Goal: Entertainment & Leisure: Consume media (video, audio)

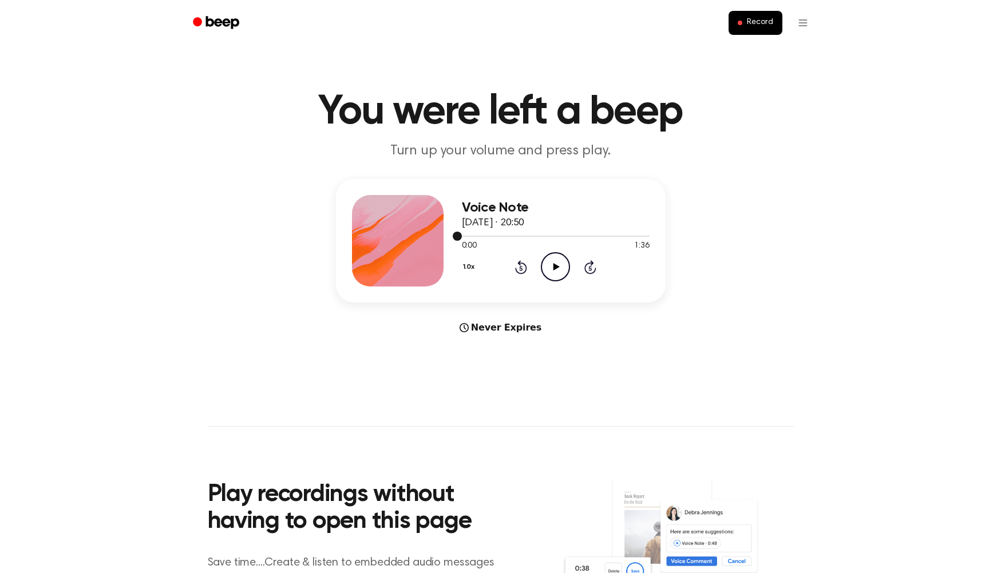
click at [477, 237] on div at bounding box center [556, 236] width 188 height 1
drag, startPoint x: 459, startPoint y: 237, endPoint x: 471, endPoint y: 233, distance: 13.2
click at [471, 233] on div at bounding box center [556, 235] width 188 height 9
drag, startPoint x: 458, startPoint y: 237, endPoint x: 475, endPoint y: 237, distance: 17.2
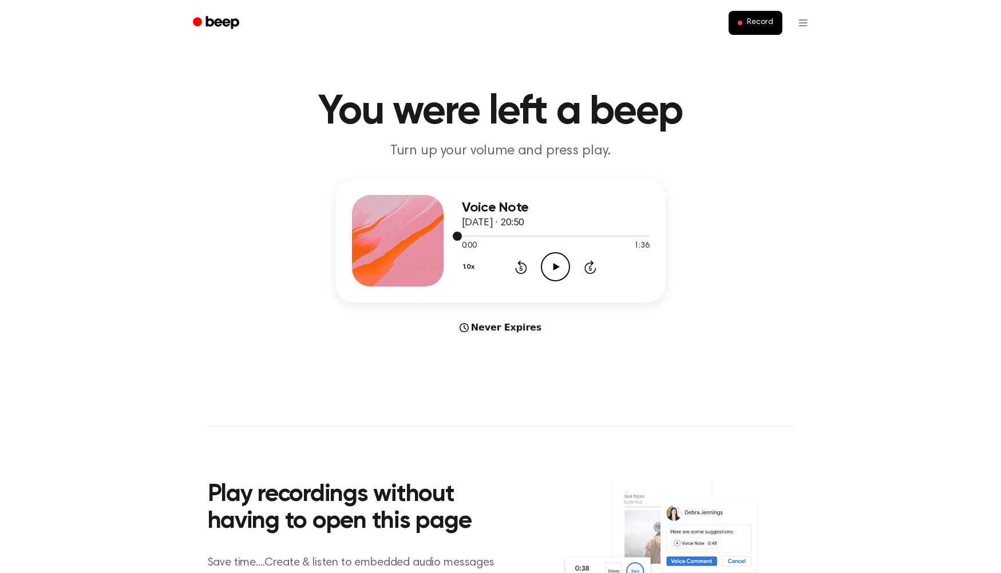
click at [475, 237] on div at bounding box center [556, 235] width 188 height 9
click at [546, 265] on icon "Play Audio" at bounding box center [555, 266] width 29 height 29
click at [550, 265] on icon "Pause Audio" at bounding box center [555, 266] width 29 height 29
click at [551, 271] on icon "Play Audio" at bounding box center [555, 266] width 29 height 29
click at [544, 260] on icon "Pause Audio" at bounding box center [555, 266] width 29 height 29
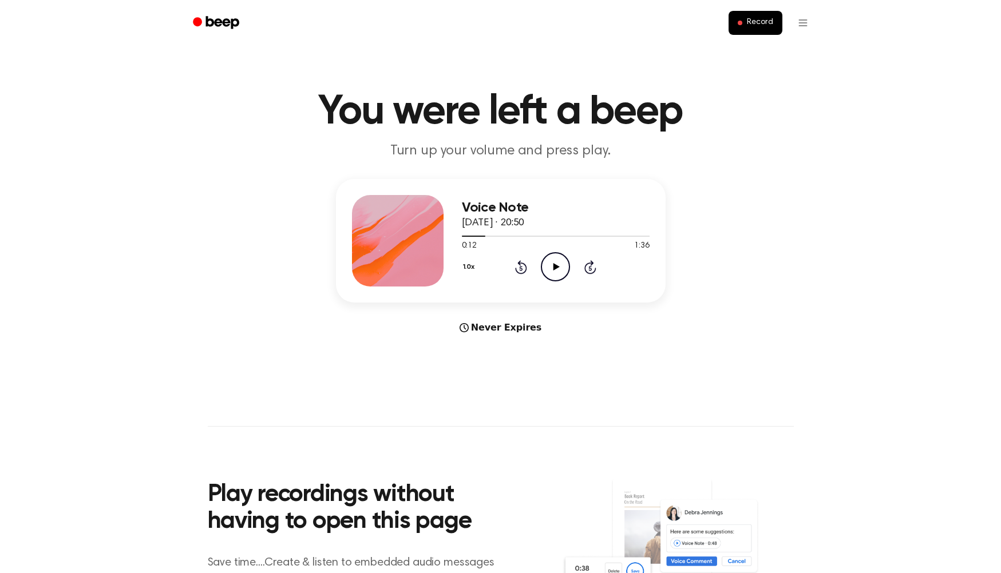
click at [520, 268] on icon at bounding box center [521, 268] width 3 height 5
click at [560, 270] on icon "Play Audio" at bounding box center [555, 266] width 29 height 29
click at [560, 270] on icon "Pause Audio" at bounding box center [555, 266] width 29 height 29
